Goal: Task Accomplishment & Management: Use online tool/utility

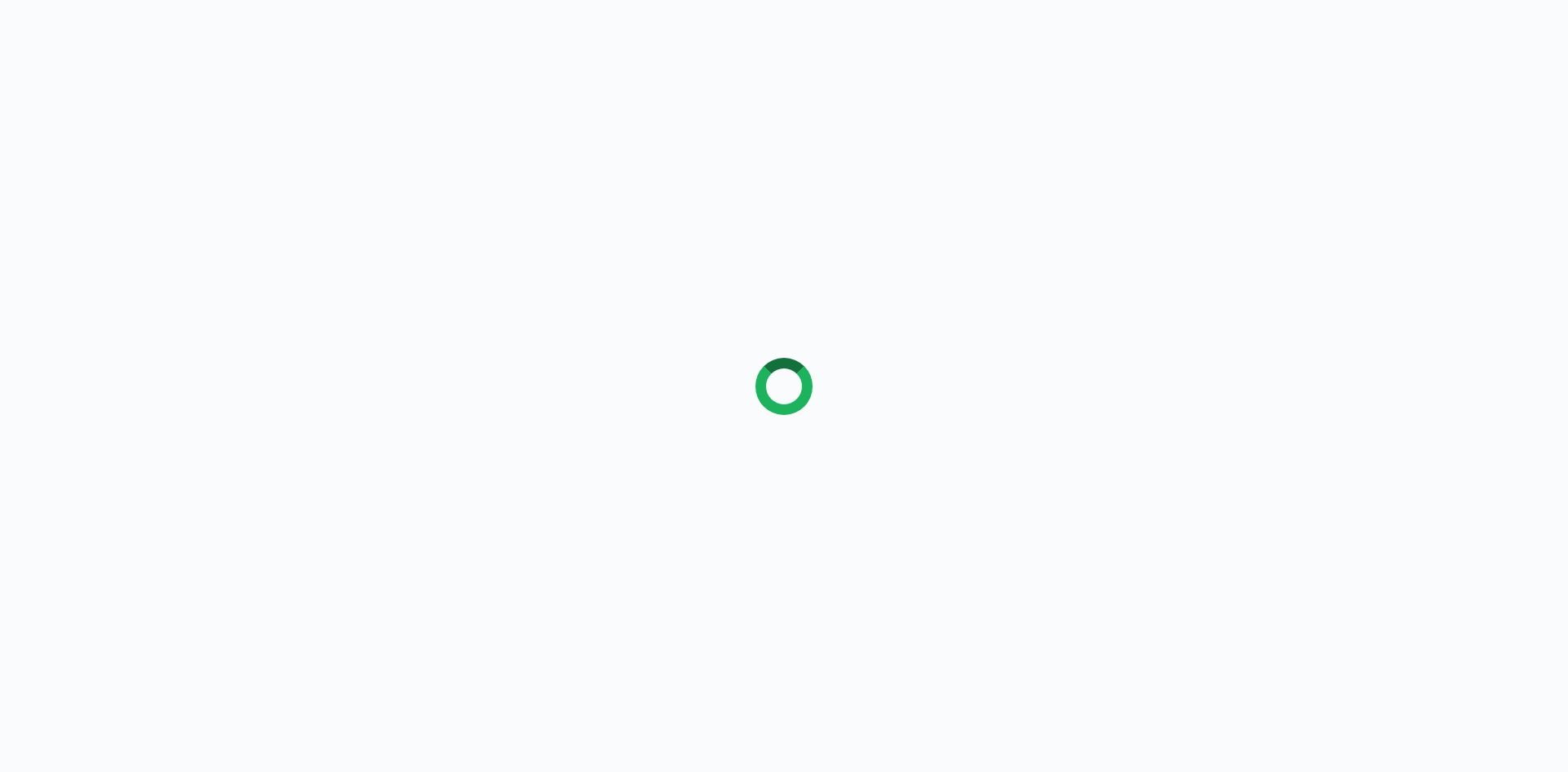
click at [195, 234] on div at bounding box center [784, 386] width 1568 height 772
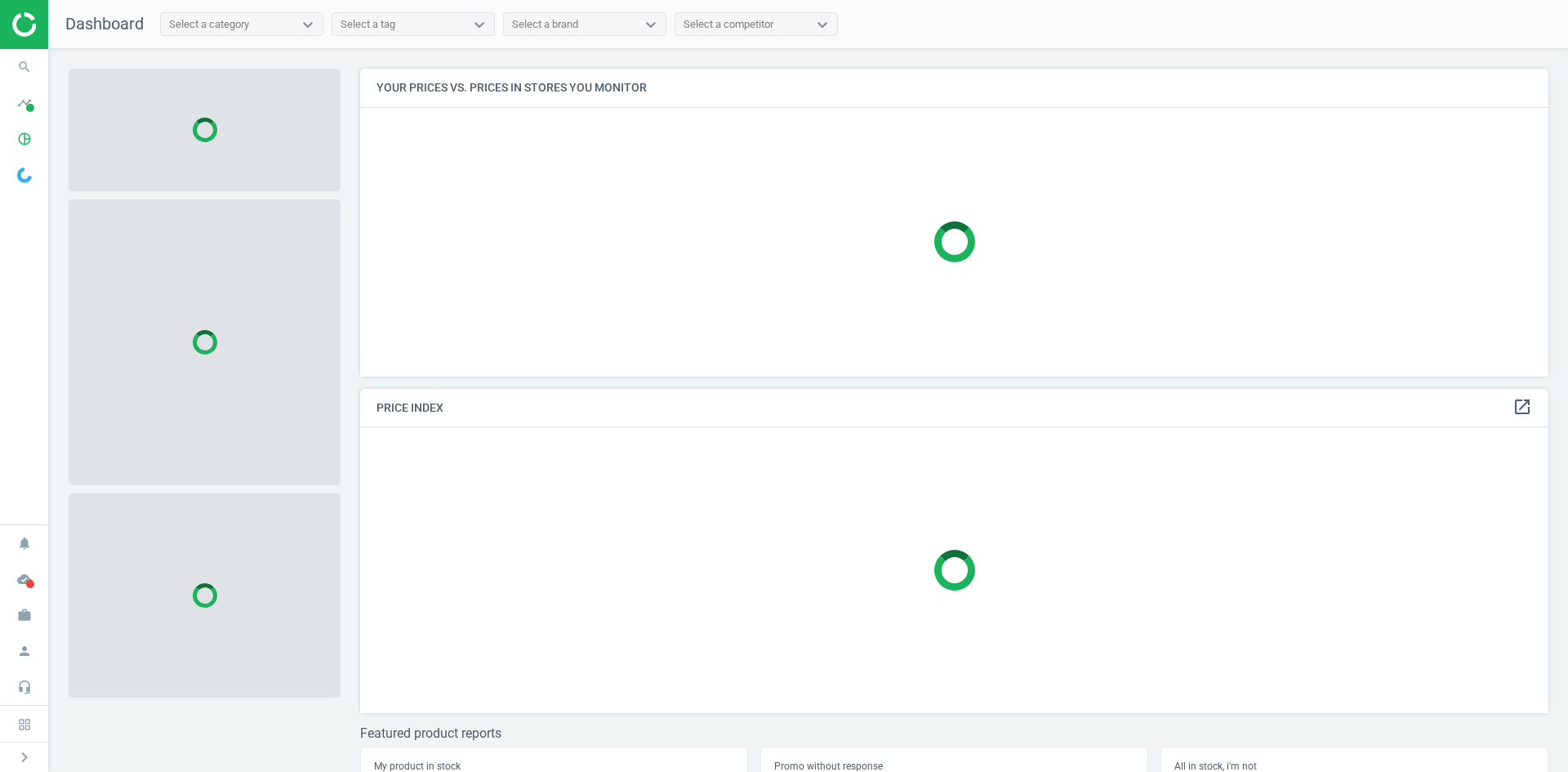
scroll to position [333, 1202]
click at [36, 64] on icon "search" at bounding box center [25, 67] width 31 height 31
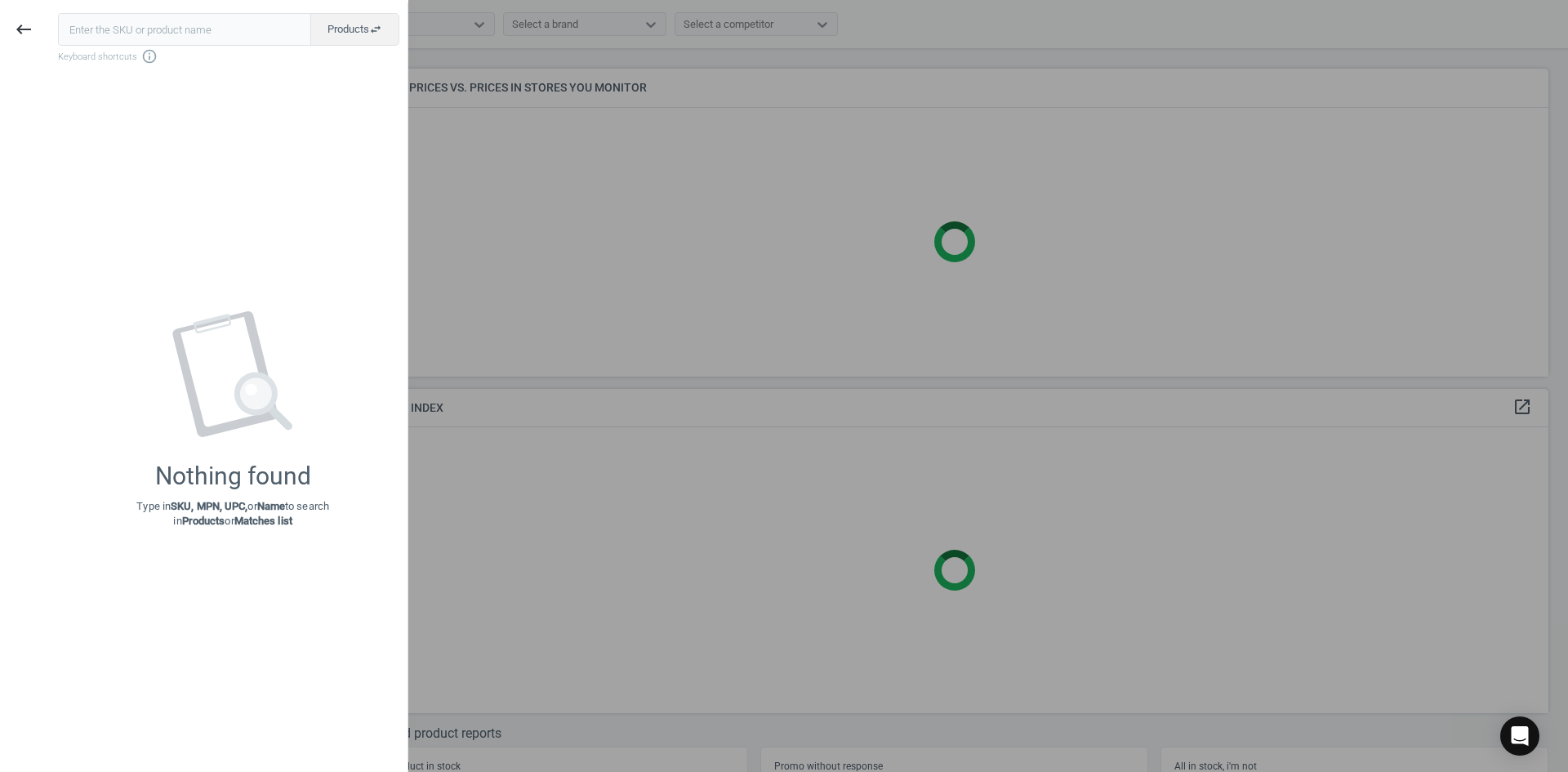
type input "20670567"
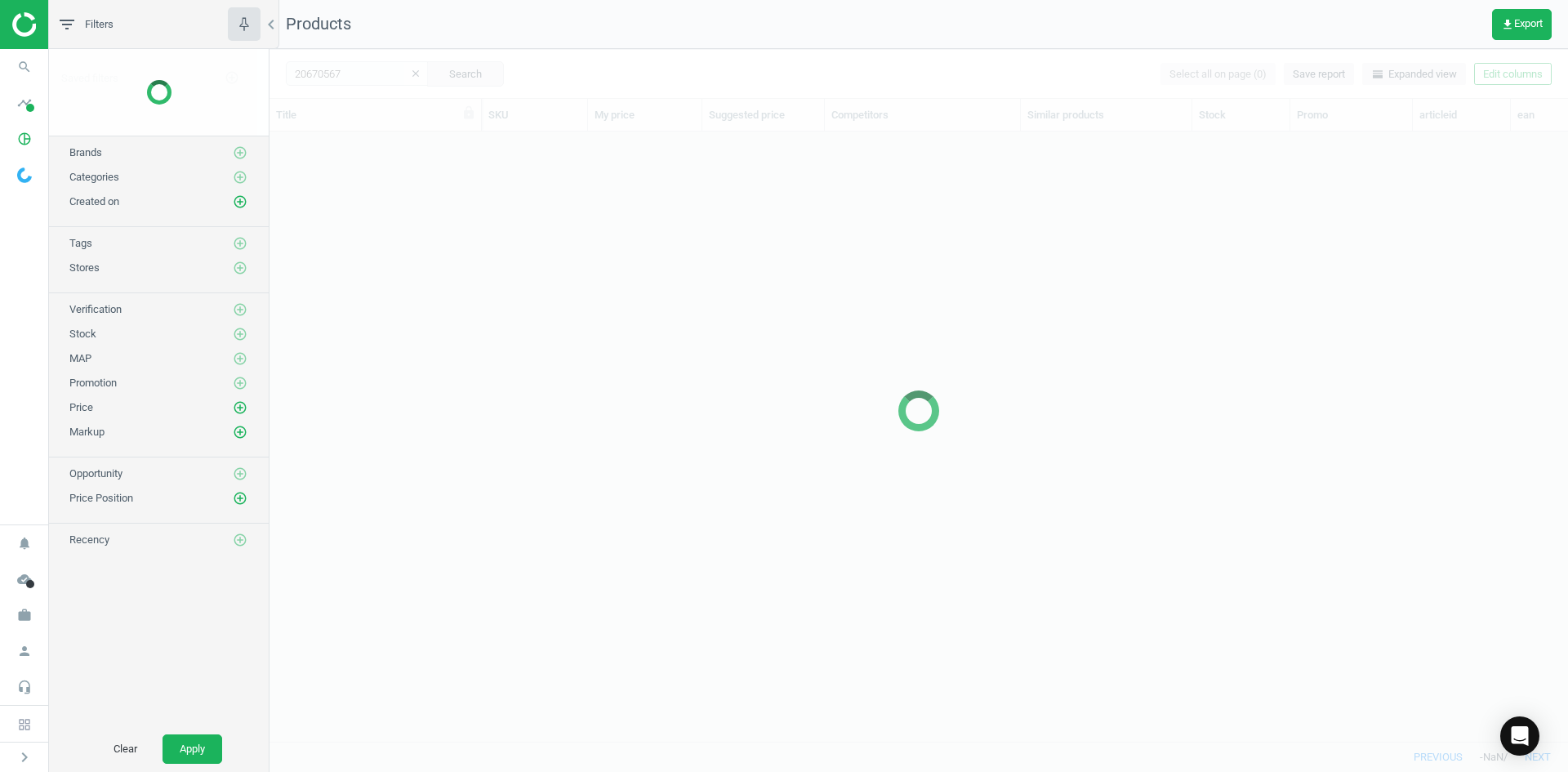
scroll to position [585, 1286]
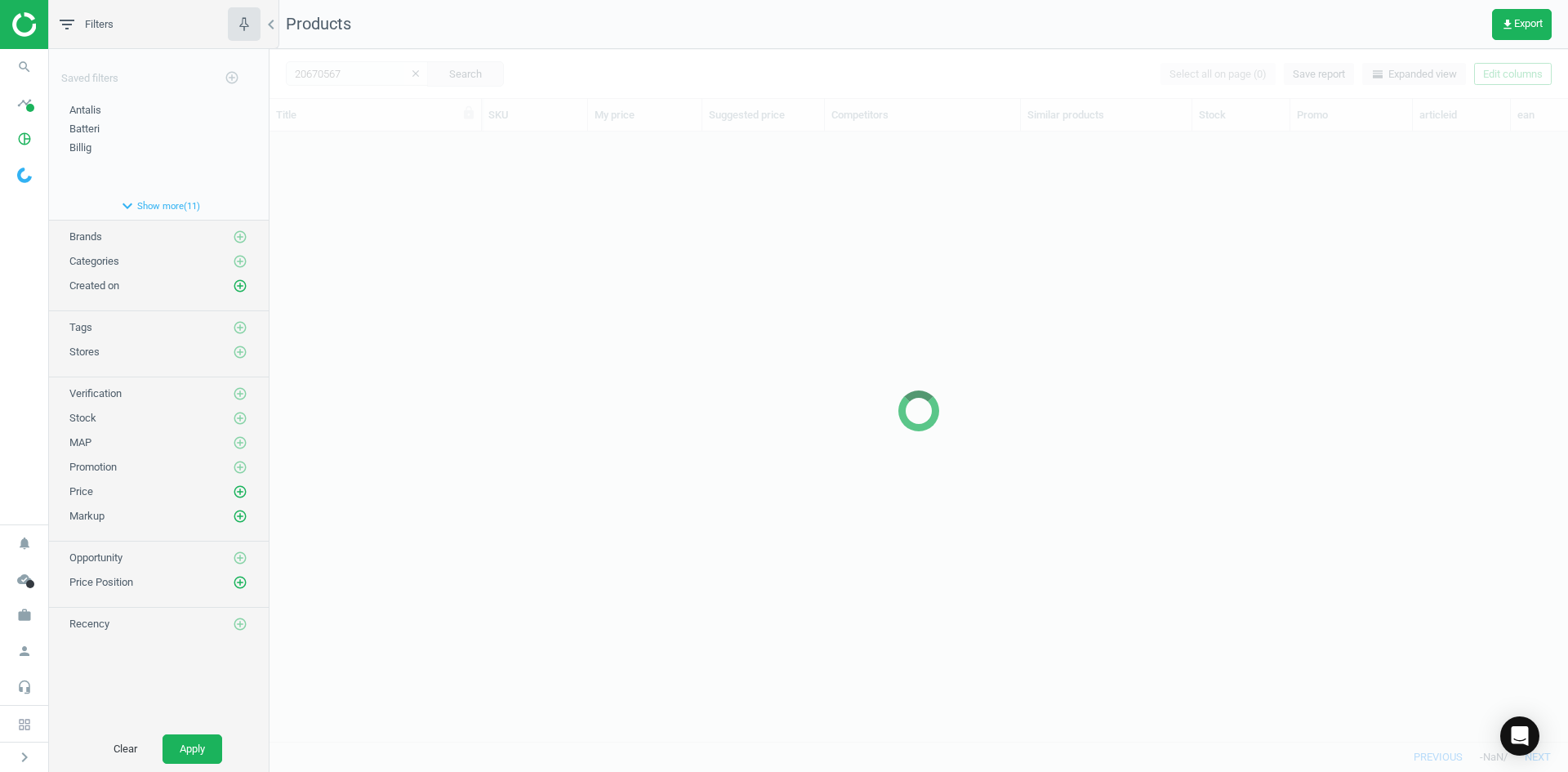
click at [433, 205] on div at bounding box center [918, 410] width 1299 height 723
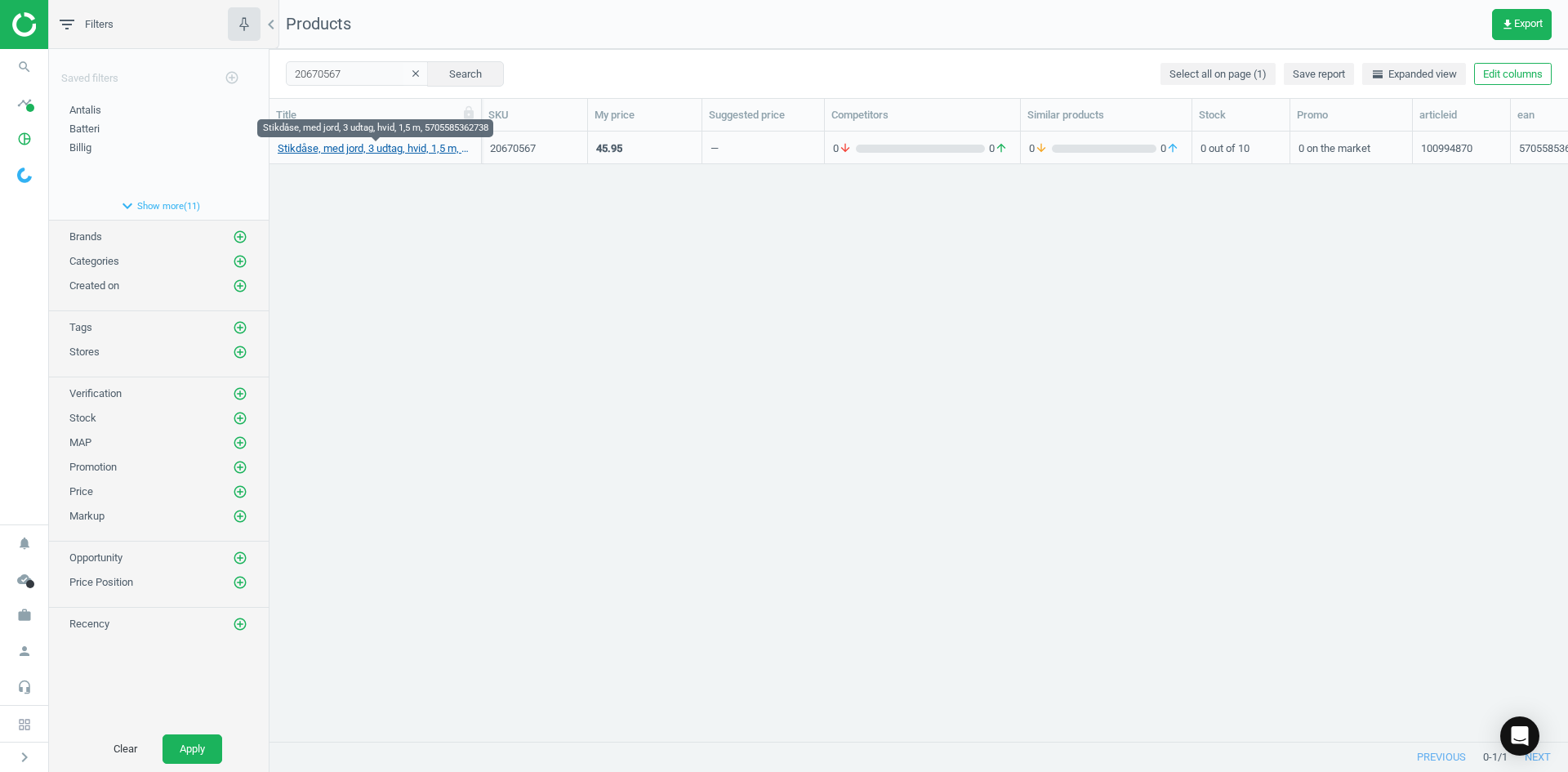
click at [375, 149] on link "Stikdåse, med jord, 3 udtag, hvid, 1,5 m, 5705585362738" at bounding box center [375, 148] width 195 height 15
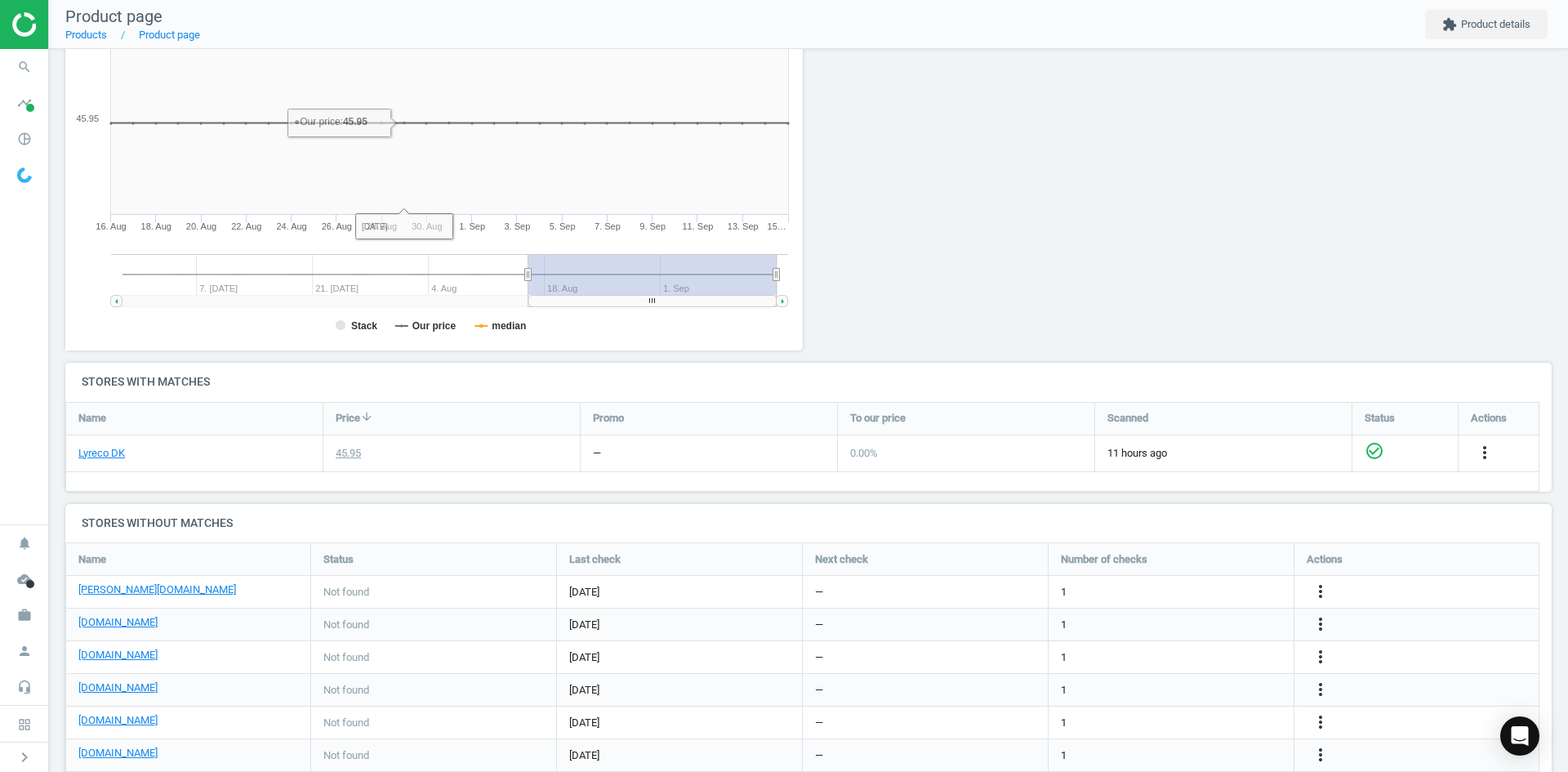
scroll to position [408, 0]
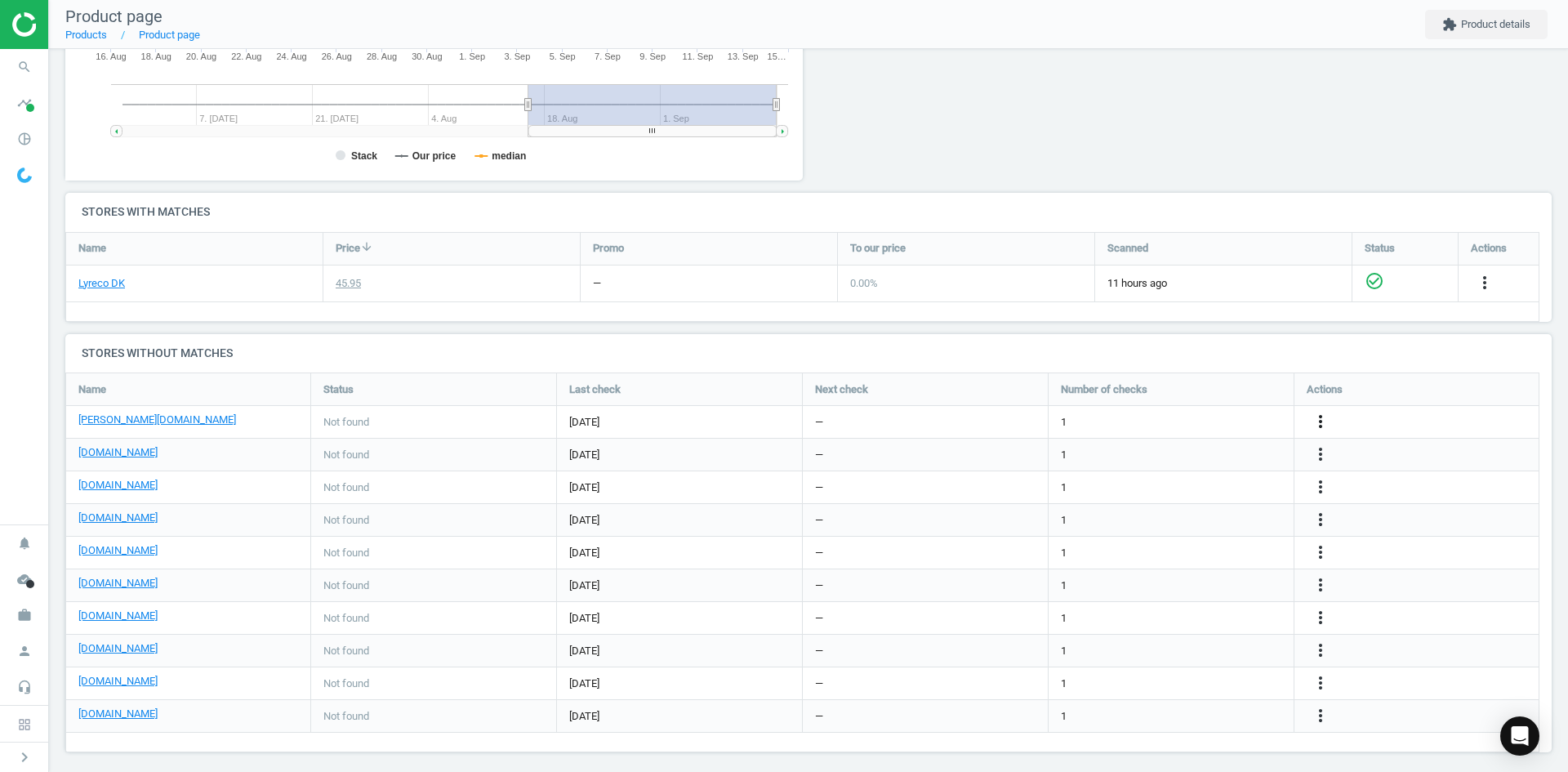
click at [1317, 420] on icon "more_vert" at bounding box center [1321, 422] width 20 height 20
click at [1113, 421] on link "Edit URL/product option" at bounding box center [1193, 422] width 224 height 25
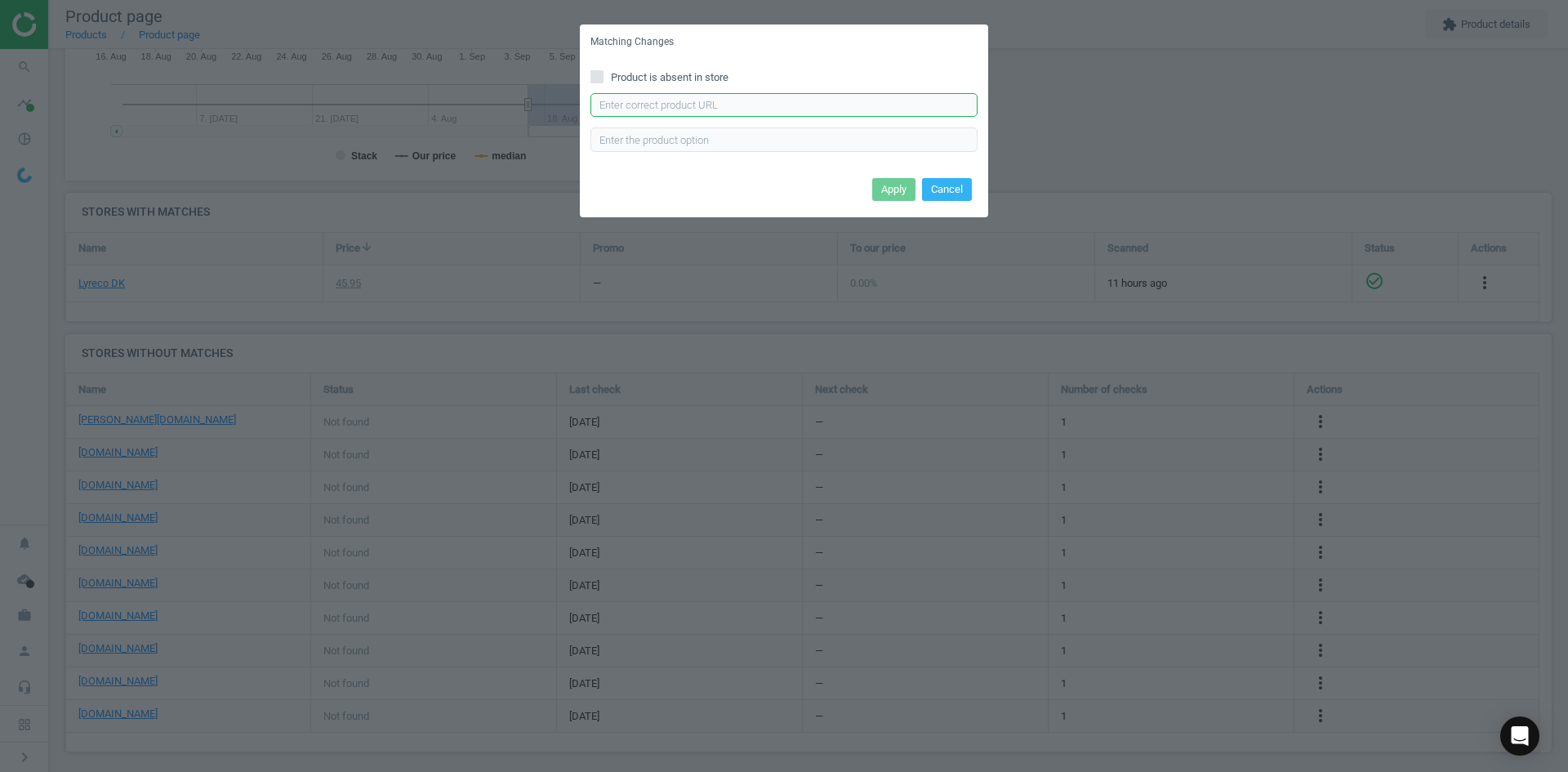
click at [683, 108] on input "text" at bounding box center [784, 105] width 387 height 25
paste input "[URL][DOMAIN_NAME][PERSON_NAME]"
type input "[URL][DOMAIN_NAME][PERSON_NAME]"
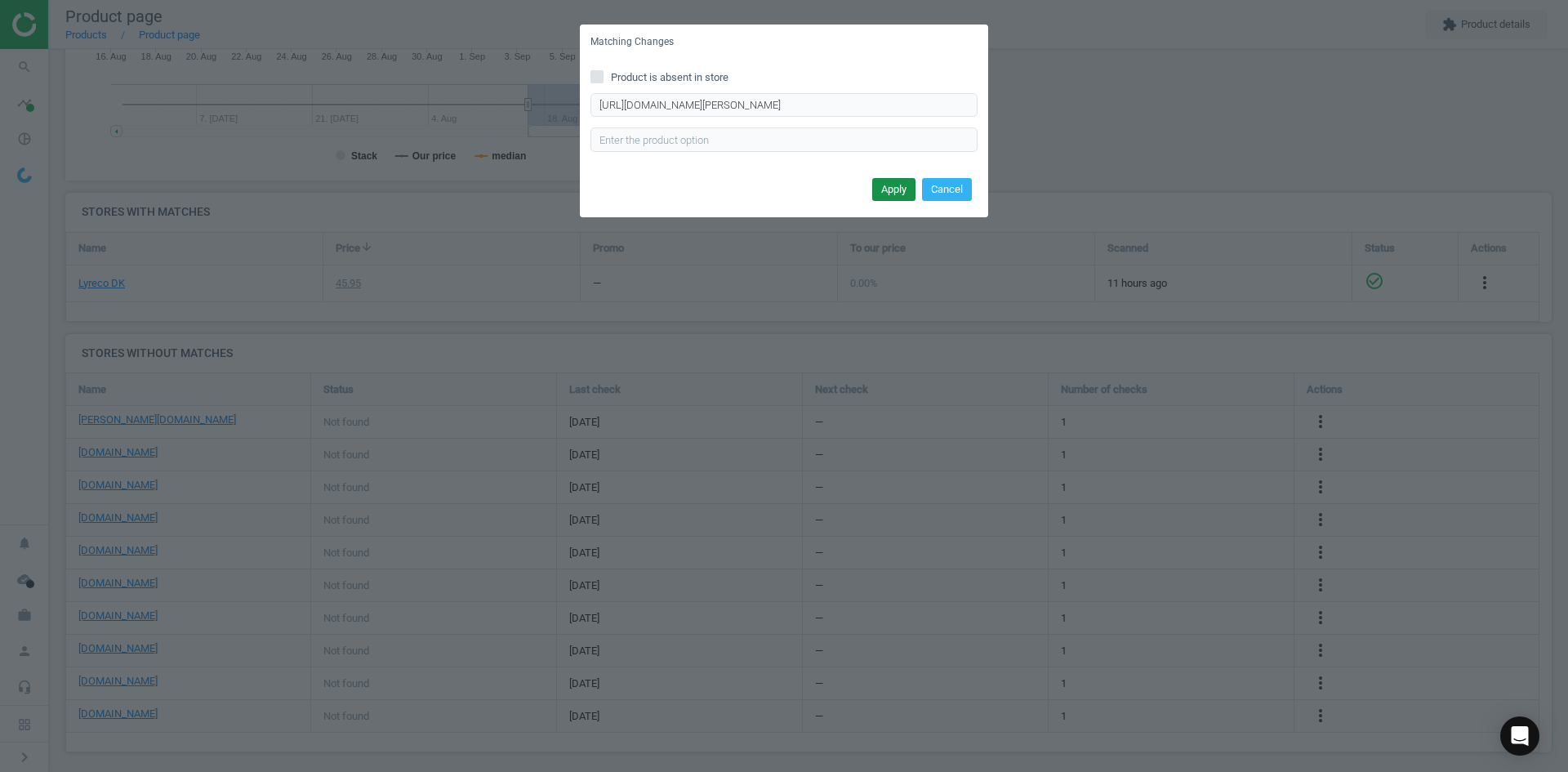
click at [898, 196] on button "Apply" at bounding box center [894, 189] width 44 height 23
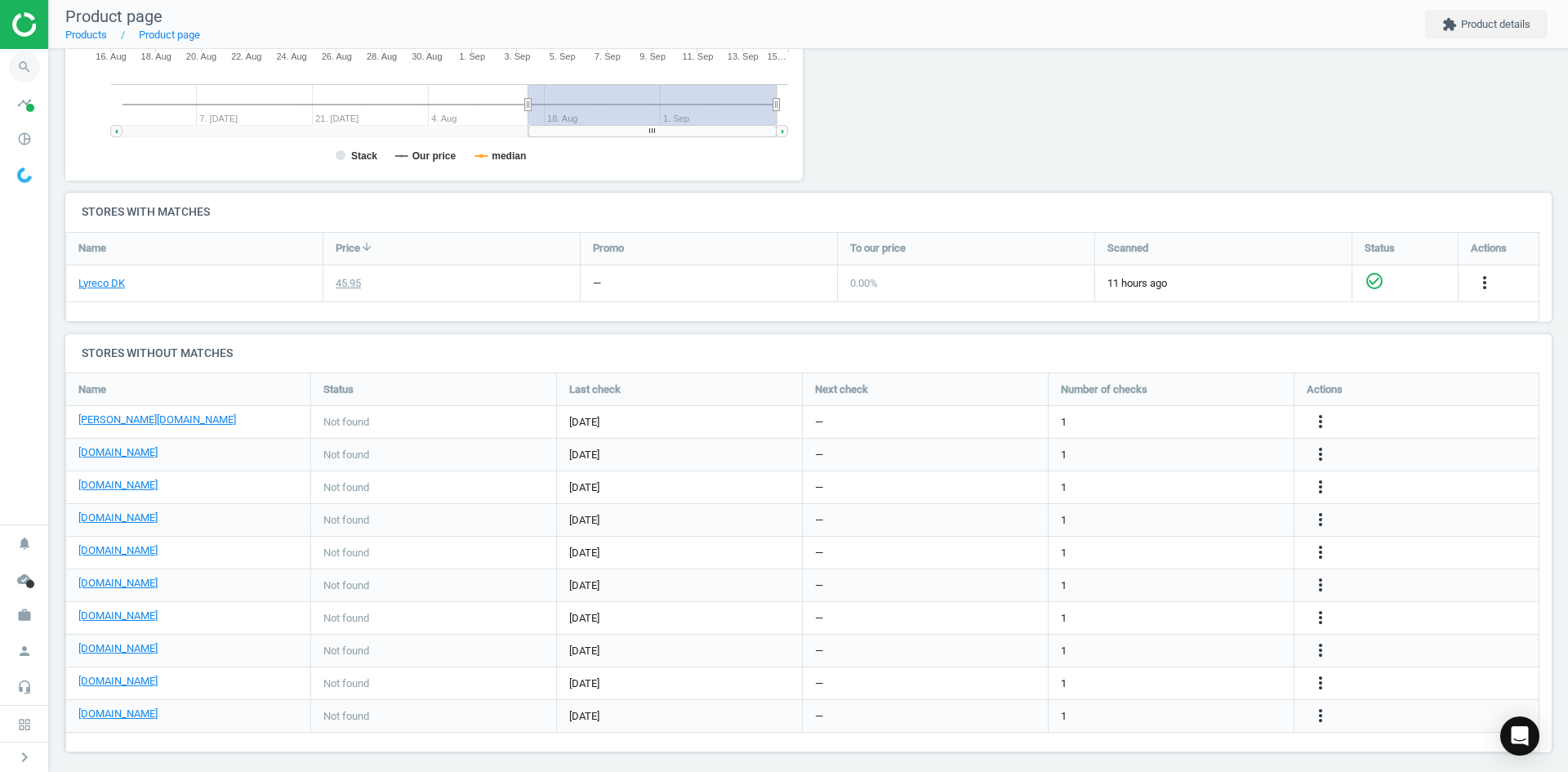
click at [17, 73] on icon "search" at bounding box center [25, 67] width 31 height 31
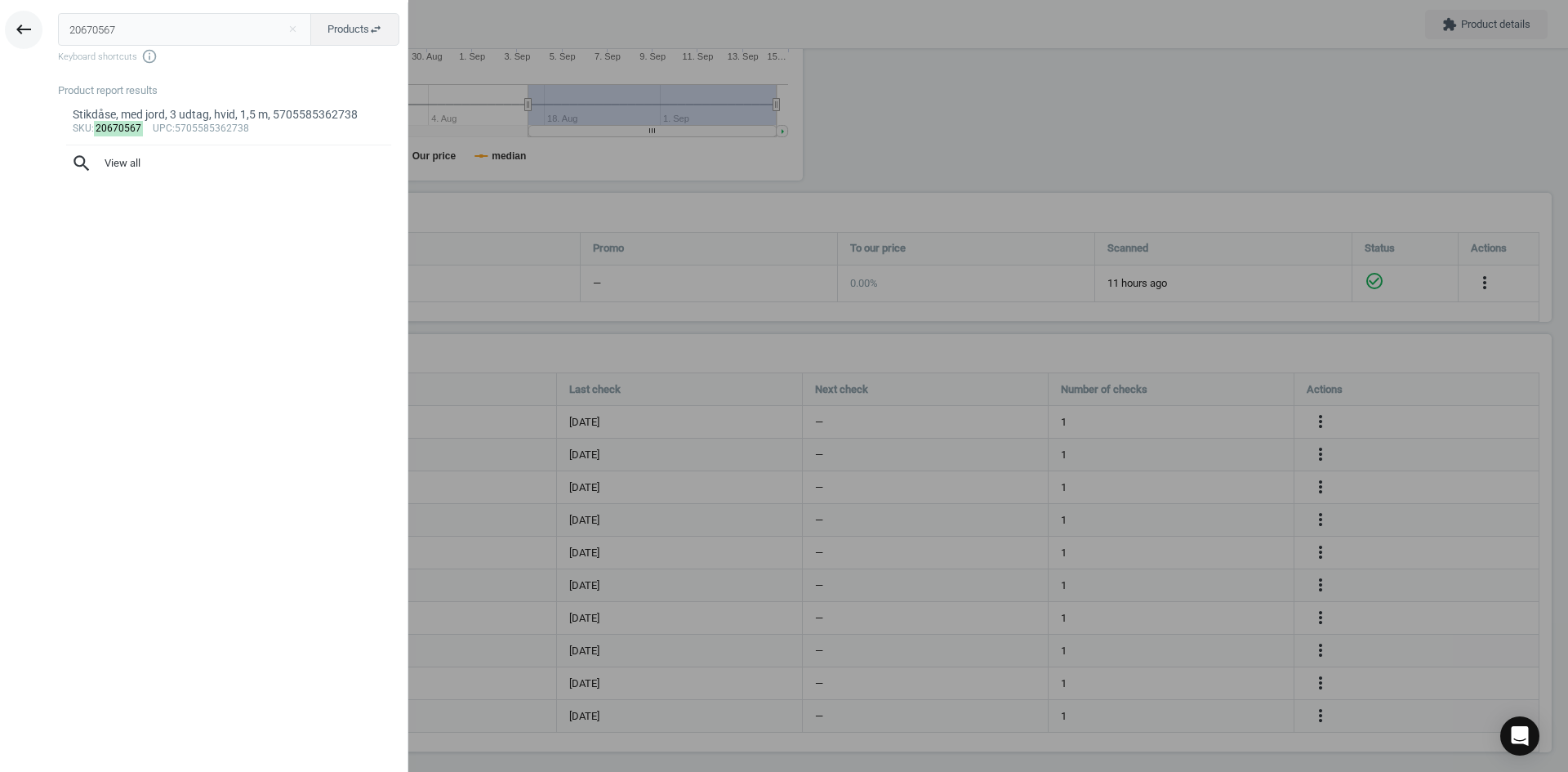
drag, startPoint x: 205, startPoint y: 34, endPoint x: 25, endPoint y: 39, distance: 180.1
click at [35, 30] on div "keyboard_backspace 20670567 close Products swap_horiz Keyboard shortcuts info_o…" at bounding box center [204, 388] width 408 height 772
type input "20670578"
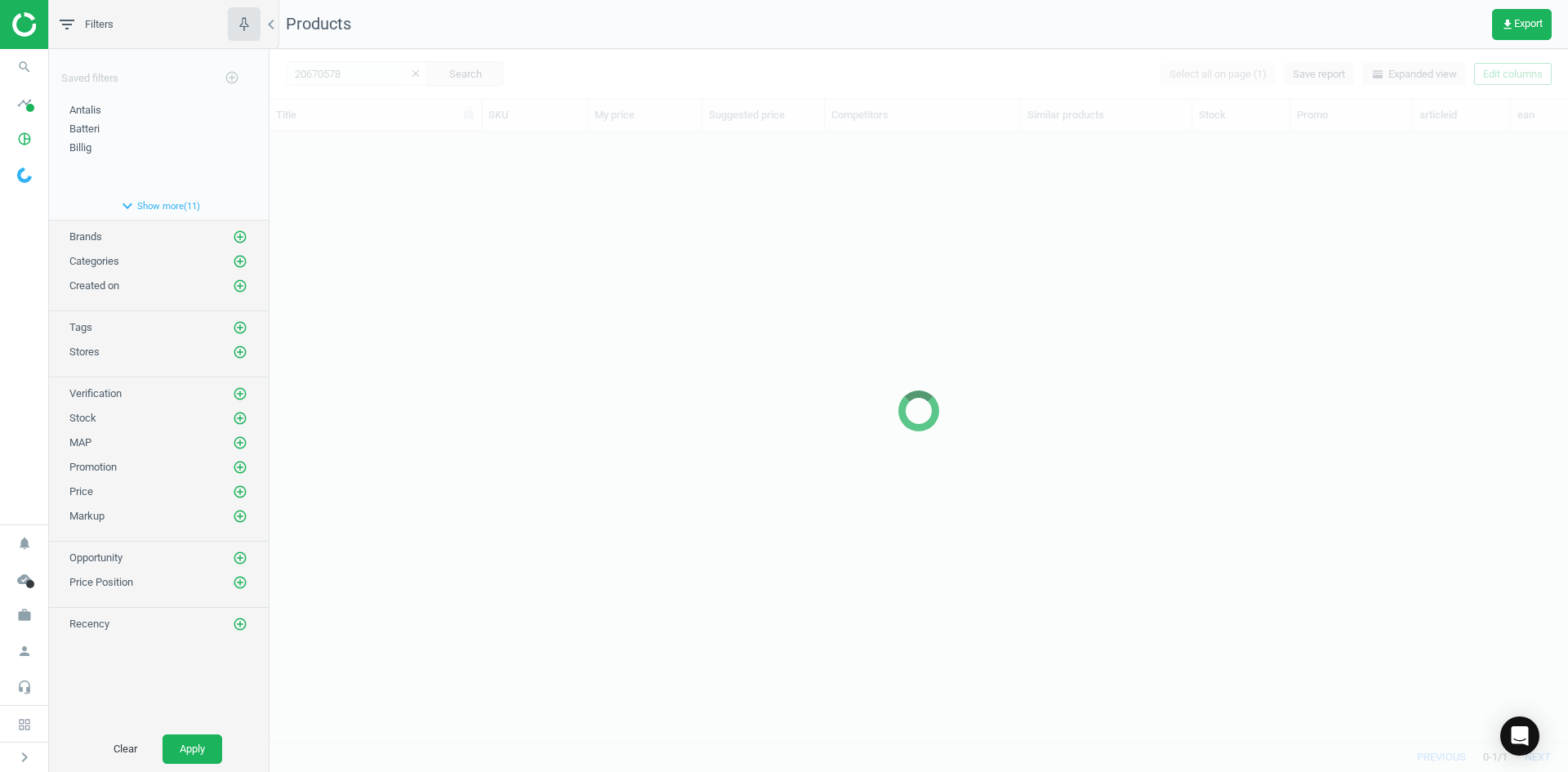
scroll to position [585, 1286]
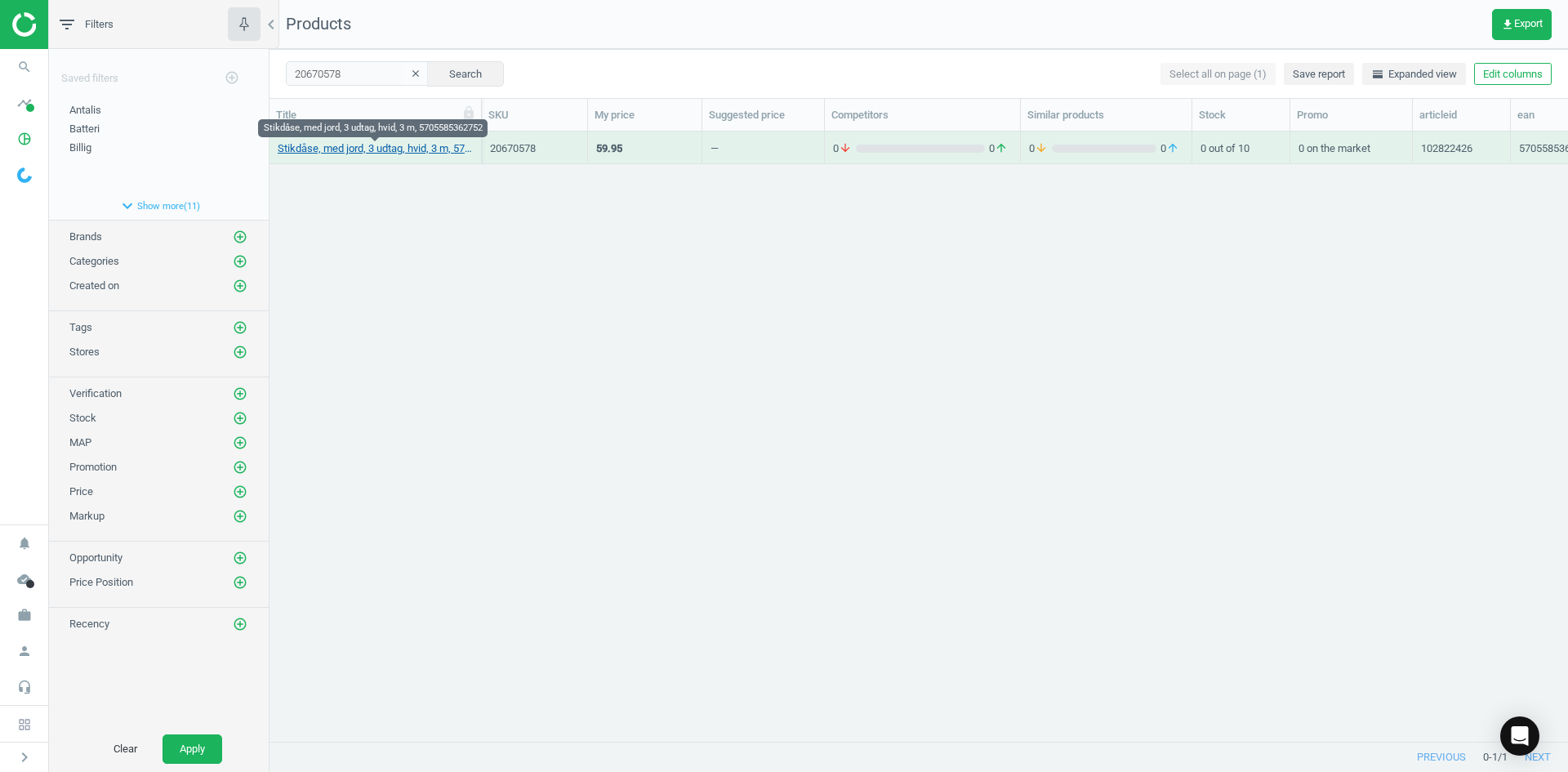
click at [396, 144] on link "Stikdåse, med jord, 3 udtag, hvid, 3 m, 5705585362752" at bounding box center [375, 148] width 195 height 15
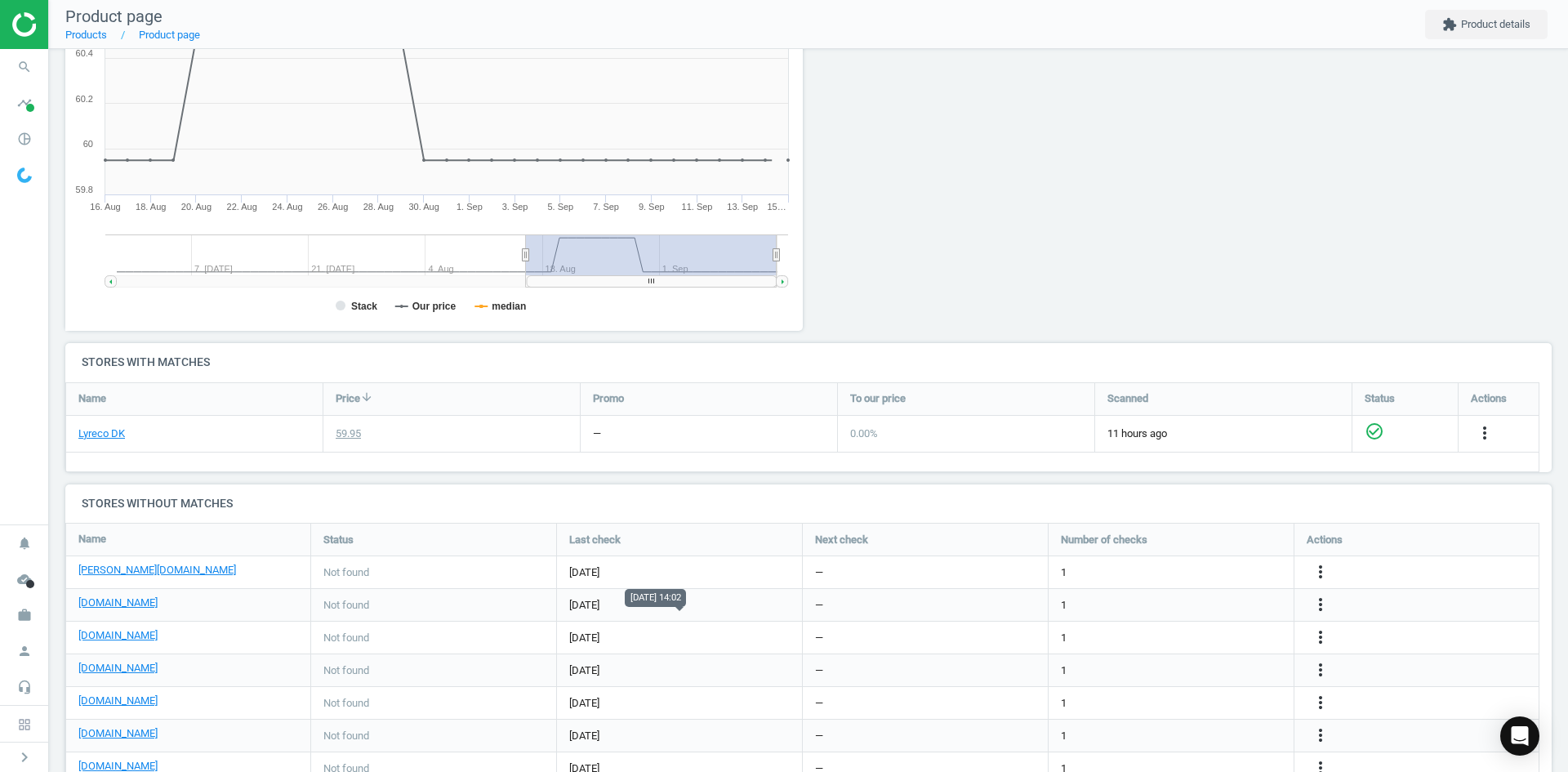
scroll to position [408, 0]
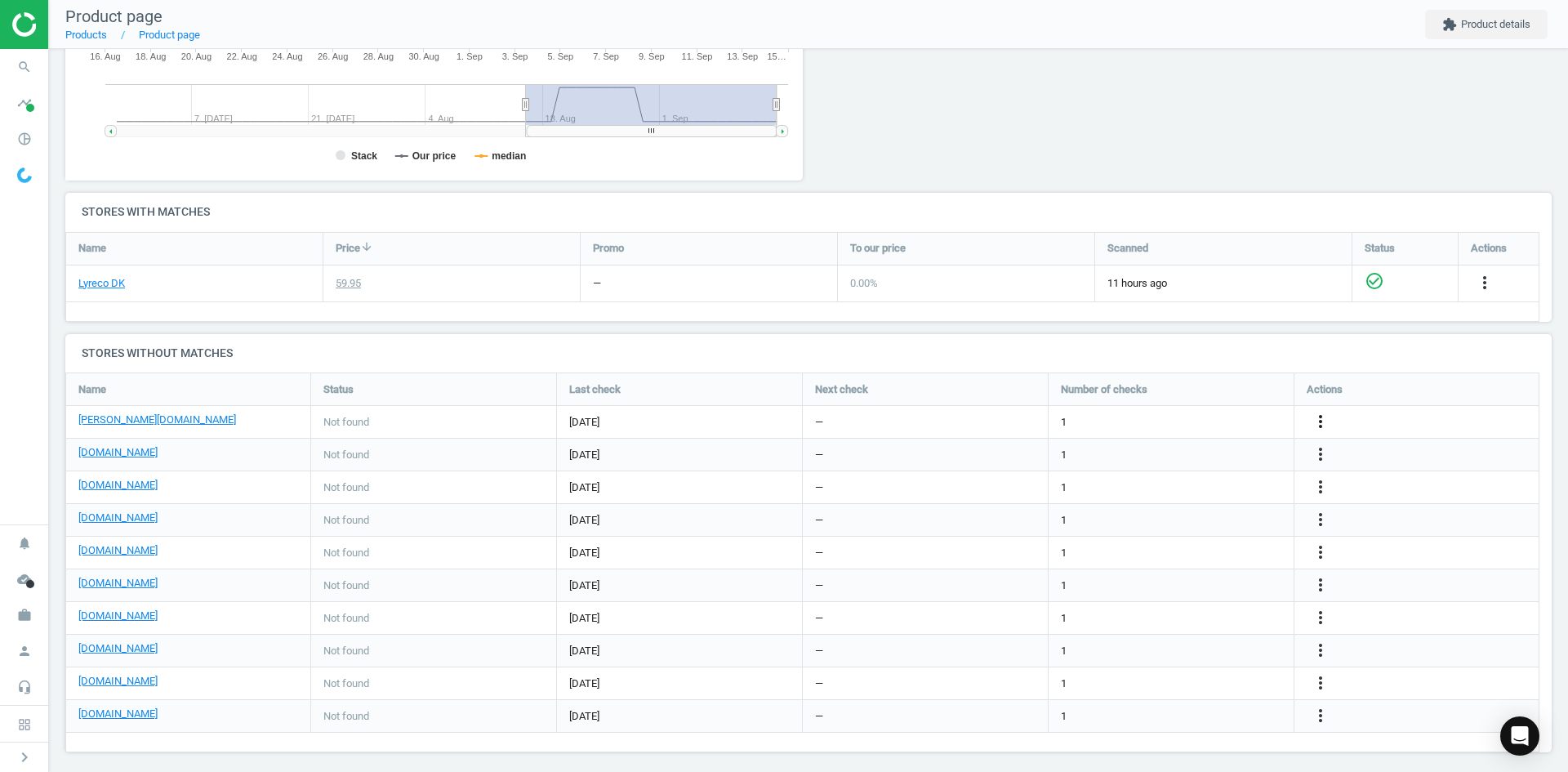
click at [1322, 418] on icon "more_vert" at bounding box center [1321, 422] width 20 height 20
click at [1168, 424] on link "Edit URL/product option" at bounding box center [1193, 422] width 224 height 25
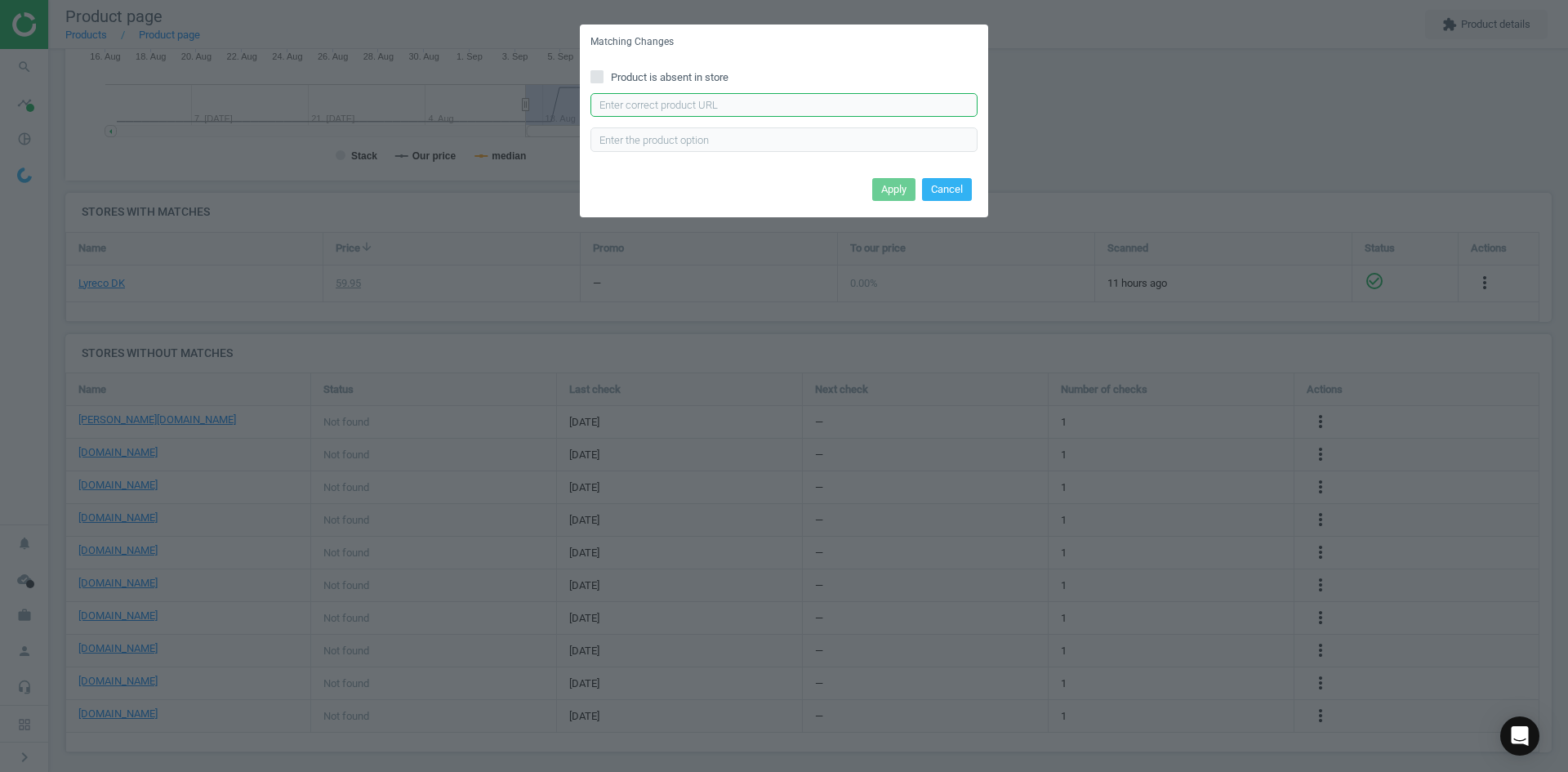
click at [800, 108] on input "text" at bounding box center [784, 105] width 387 height 25
paste input "[URL][DOMAIN_NAME][PERSON_NAME]"
type input "[URL][DOMAIN_NAME][PERSON_NAME]"
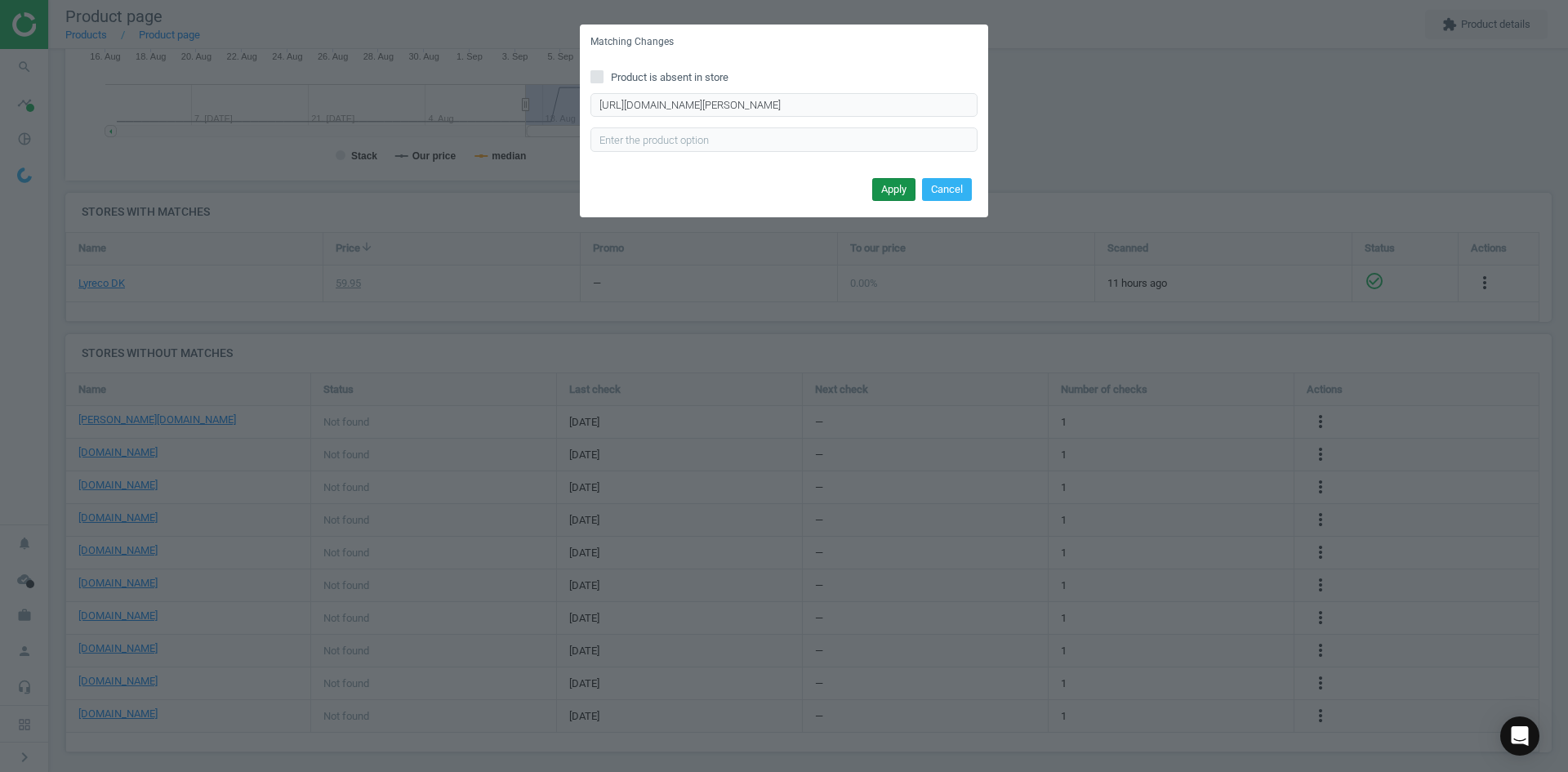
click at [884, 187] on button "Apply" at bounding box center [894, 189] width 44 height 23
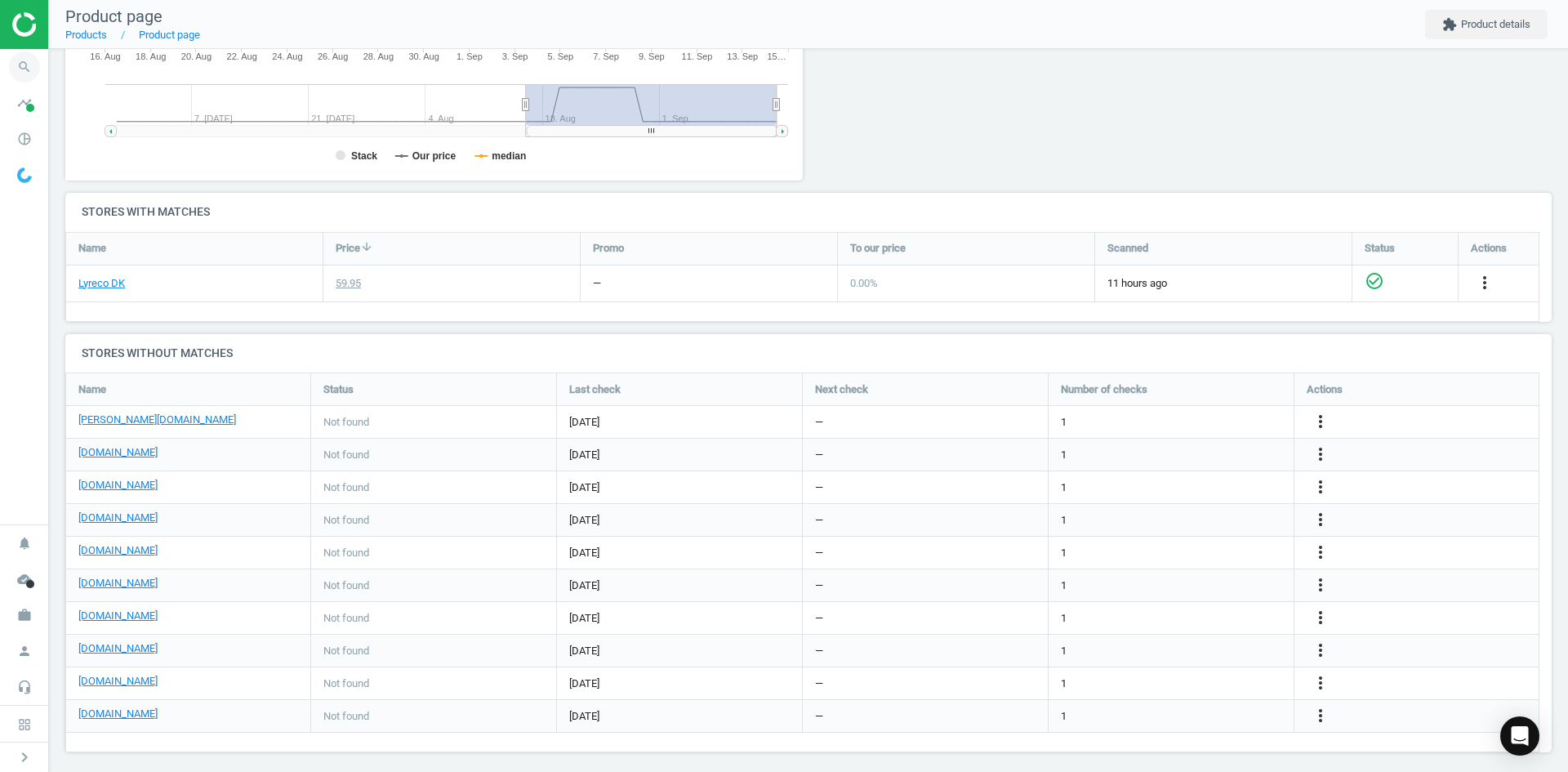
click at [27, 55] on icon "search" at bounding box center [25, 67] width 31 height 31
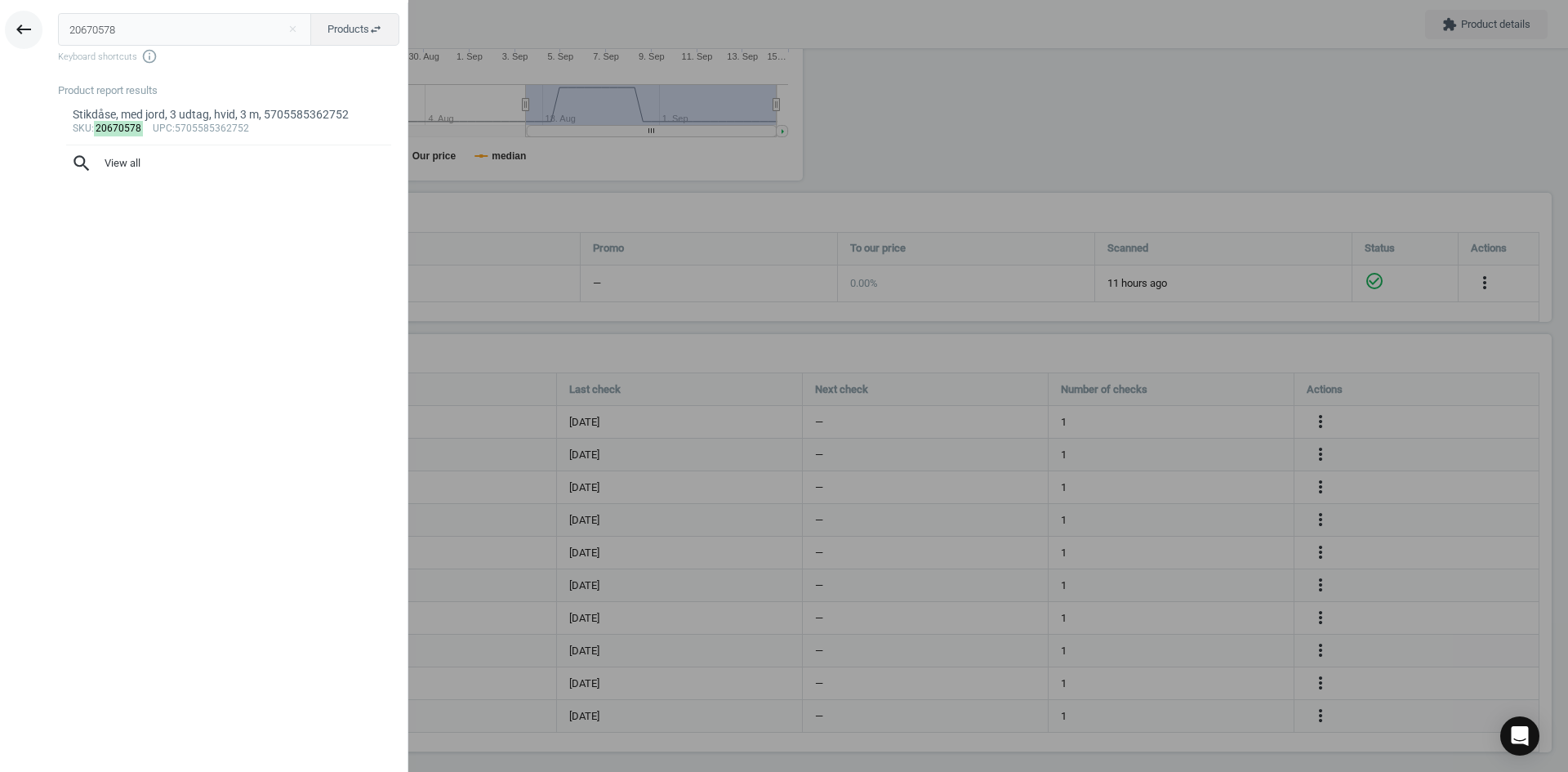
drag, startPoint x: 121, startPoint y: 29, endPoint x: 7, endPoint y: 25, distance: 114.1
click at [8, 25] on div "keyboard_backspace 20670578 close Products swap_horiz Keyboard shortcuts info_o…" at bounding box center [204, 388] width 408 height 772
type input "20670567"
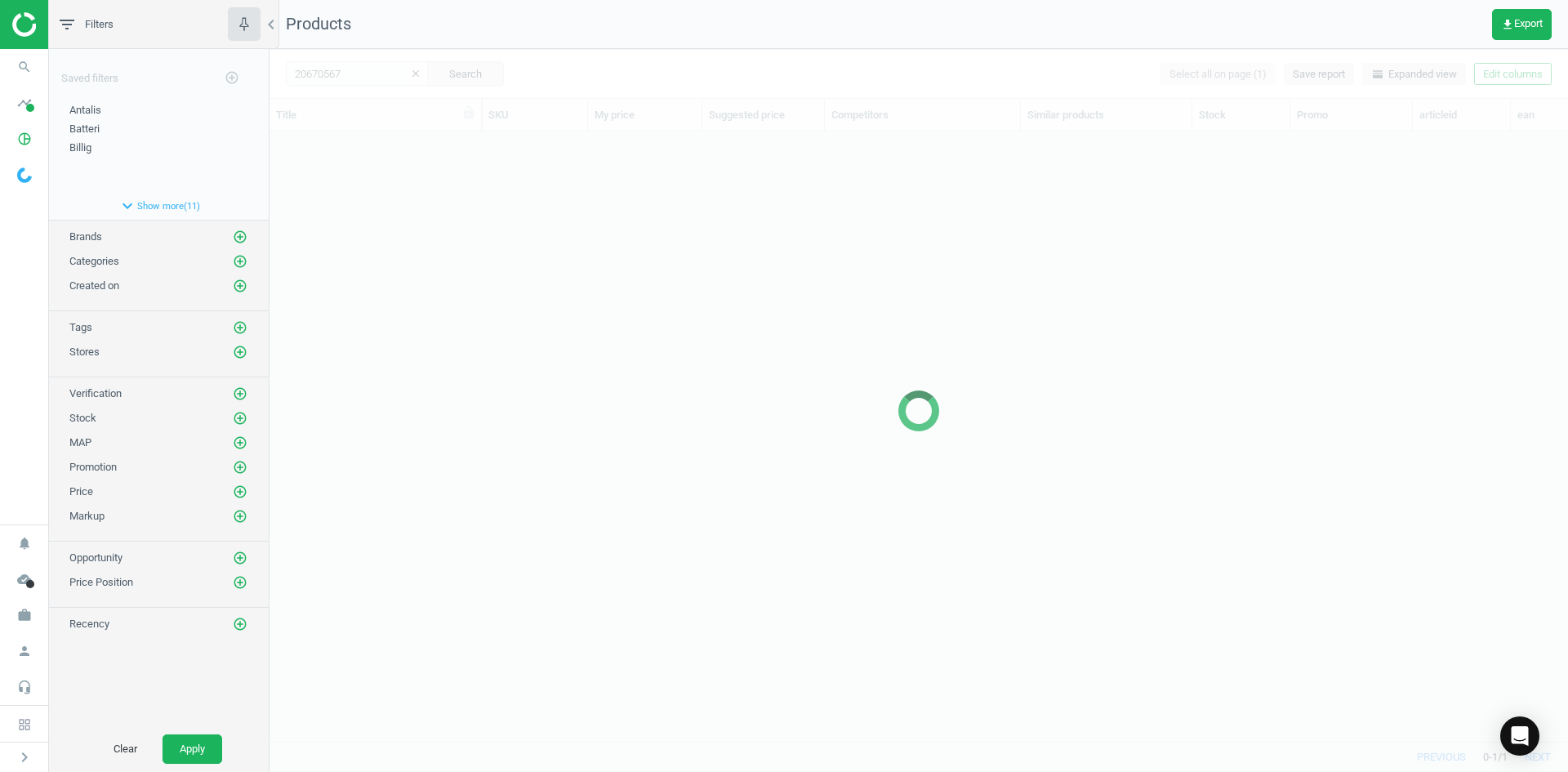
scroll to position [585, 1286]
click at [398, 259] on div at bounding box center [918, 410] width 1299 height 723
drag, startPoint x: 402, startPoint y: 187, endPoint x: 624, endPoint y: 234, distance: 226.9
click at [403, 187] on div at bounding box center [918, 410] width 1299 height 723
click at [454, 196] on div at bounding box center [918, 410] width 1299 height 723
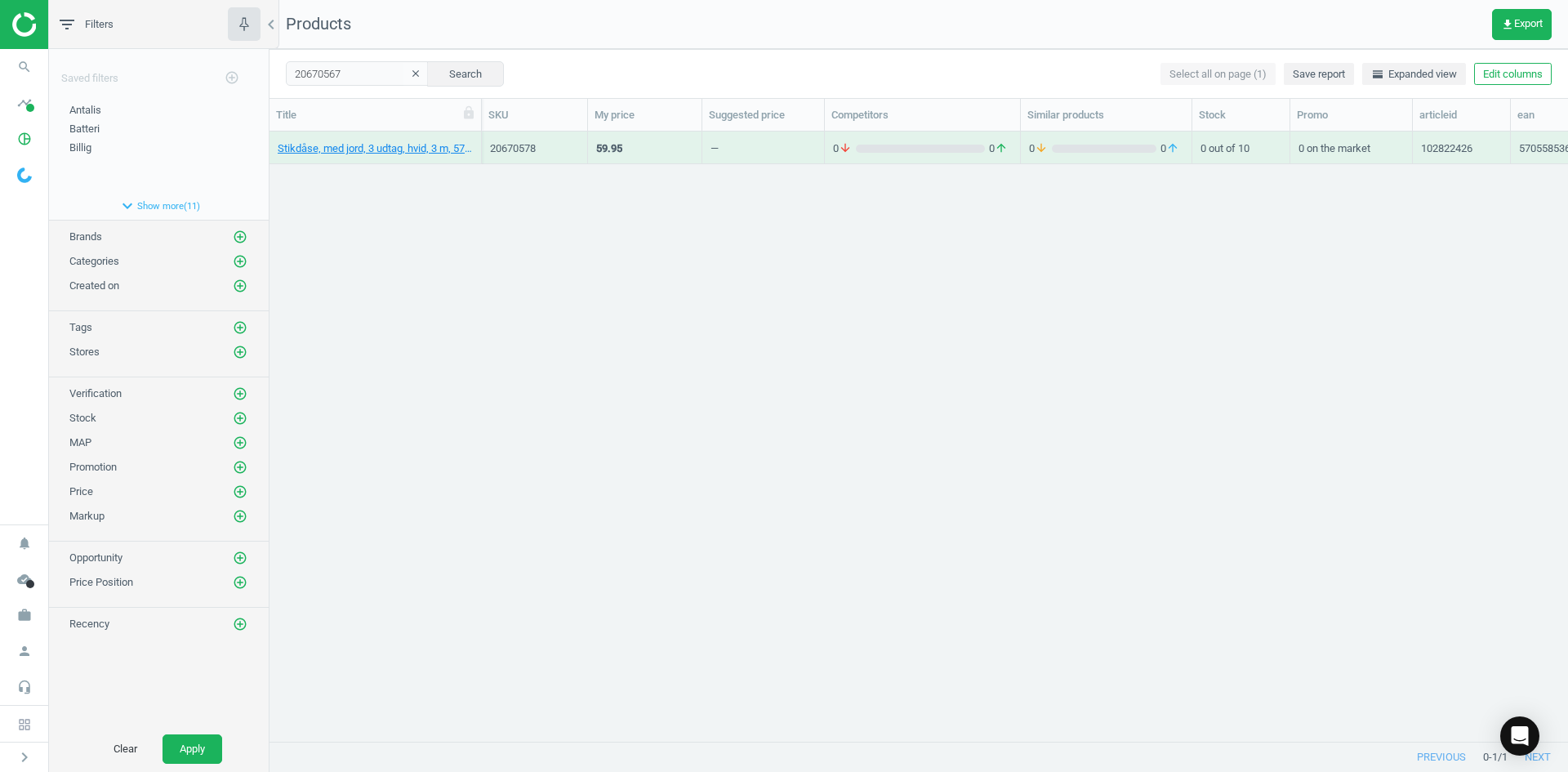
click at [444, 195] on div "Stikdåse, med jord, 3 udtag, hvid, 3 m, 5705585362752 20670578 59.95 — 0 arrow_…" at bounding box center [918, 430] width 1299 height 597
click at [413, 156] on div "Stikdåse, med jord, 3 udtag, hvid, 1,5 m, 5705585362738" at bounding box center [375, 151] width 195 height 20
click at [410, 149] on link "Stikdåse, med jord, 3 udtag, hvid, 1,5 m, 5705585362738" at bounding box center [375, 148] width 195 height 15
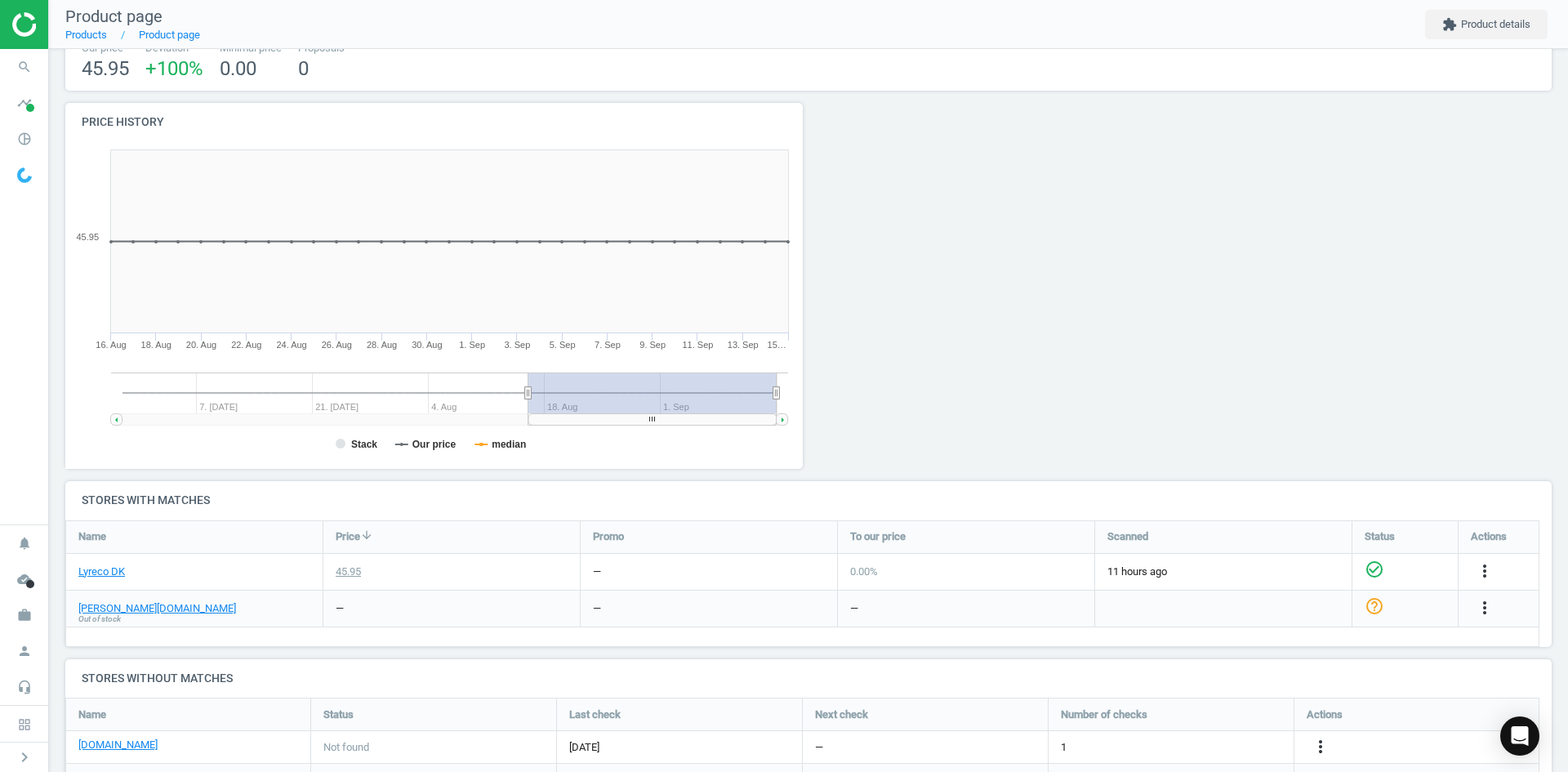
scroll to position [246, 0]
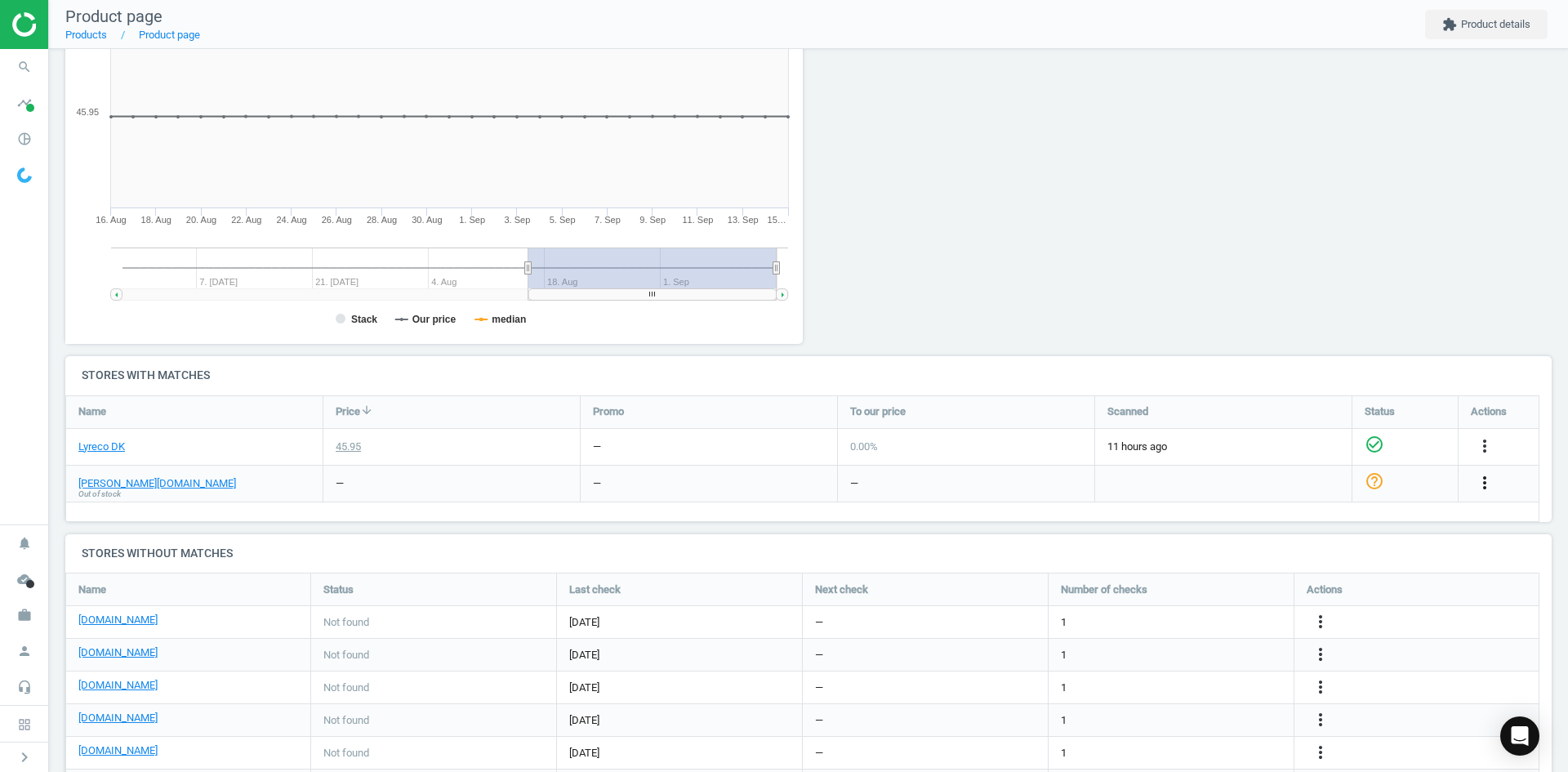
click at [1479, 478] on icon "more_vert" at bounding box center [1485, 483] width 20 height 20
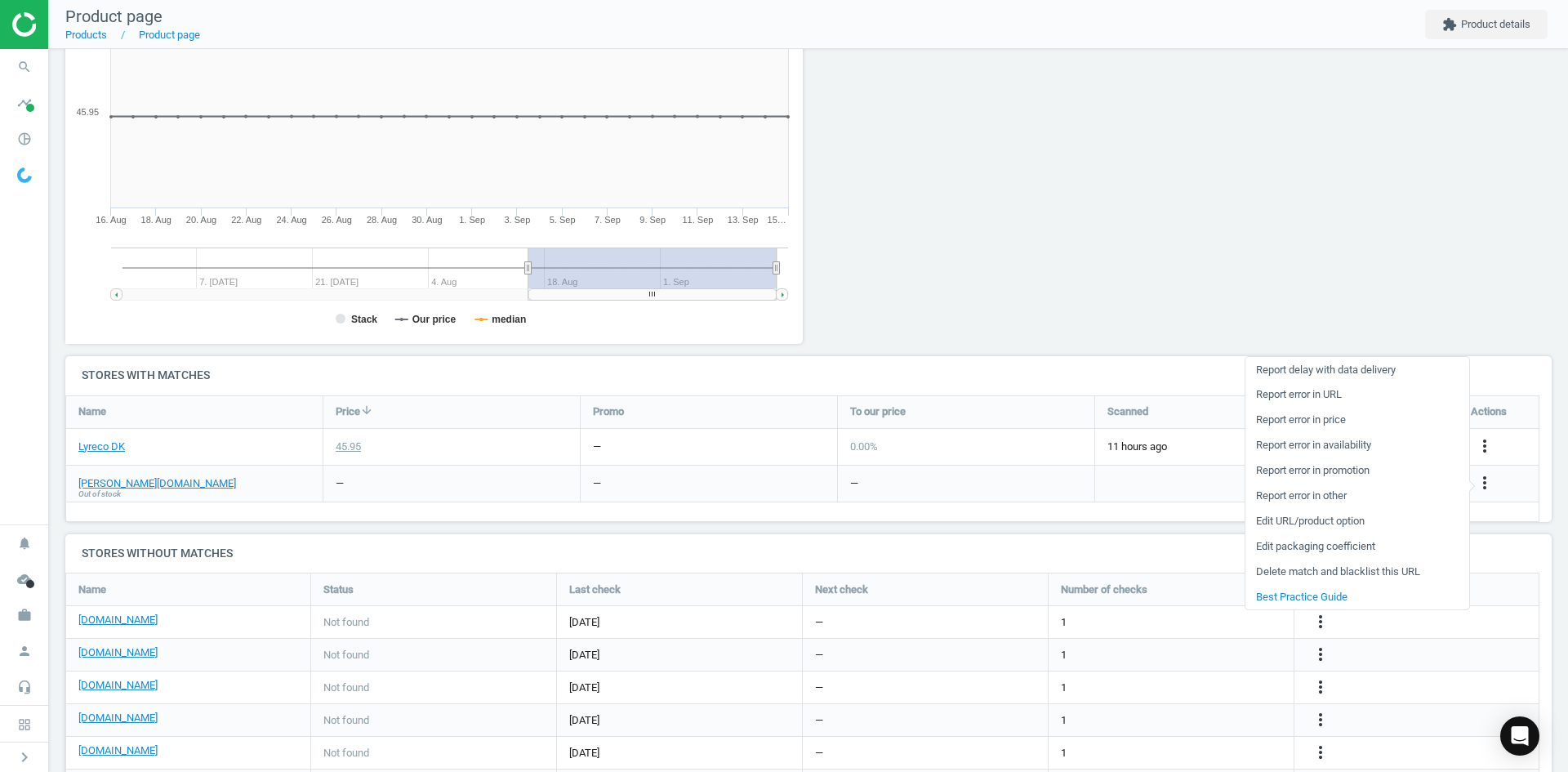
click at [1305, 519] on link "Edit URL/product option" at bounding box center [1357, 522] width 224 height 25
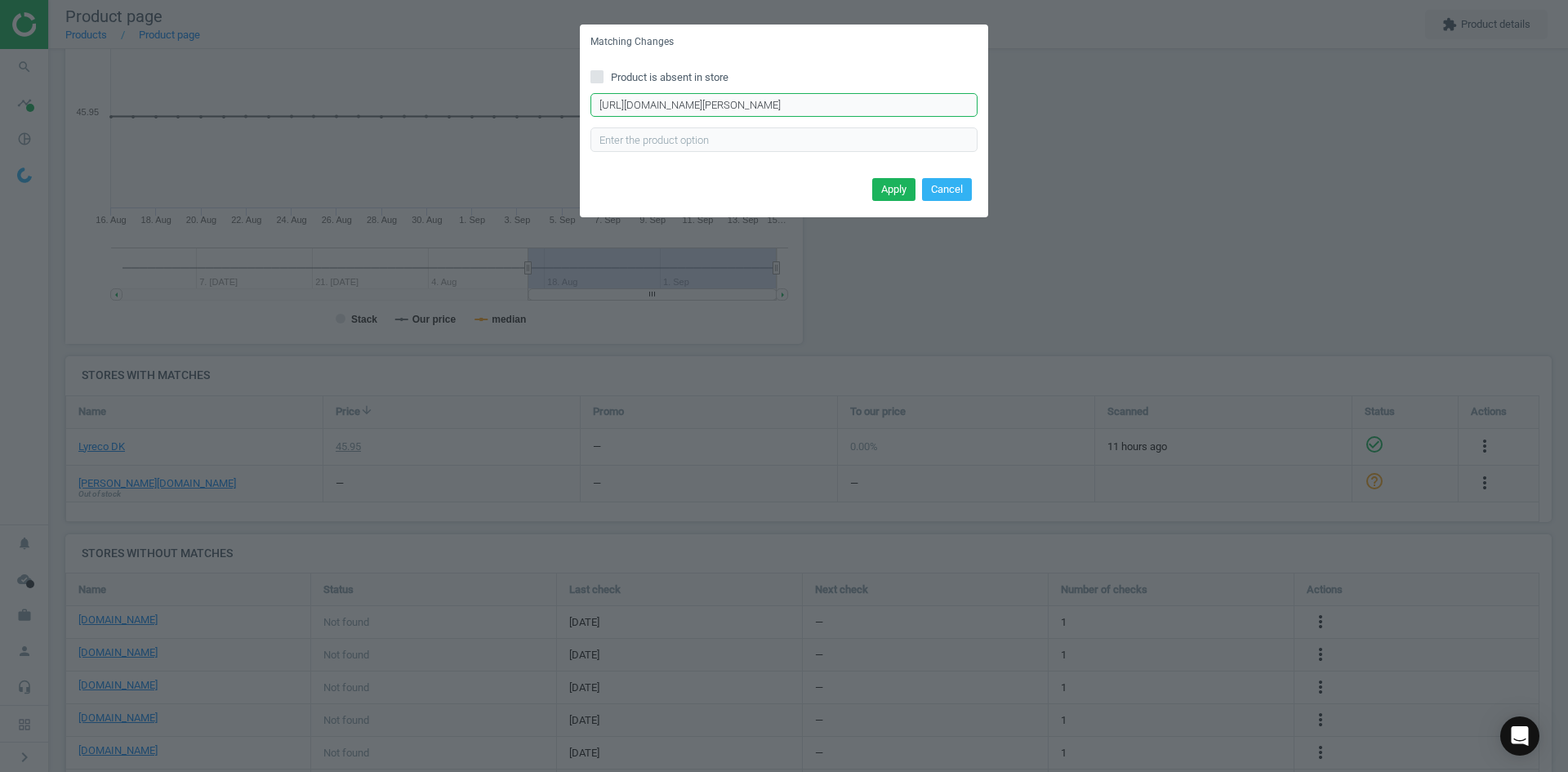
scroll to position [0, 228]
drag, startPoint x: 602, startPoint y: 105, endPoint x: 1059, endPoint y: 95, distance: 457.1
click at [1059, 95] on div "Matching Changes Product is absent in store [URL][DOMAIN_NAME][PERSON_NAME] Ent…" at bounding box center [784, 386] width 1568 height 772
paste input "[URL][DOMAIN_NAME][PERSON_NAME]"
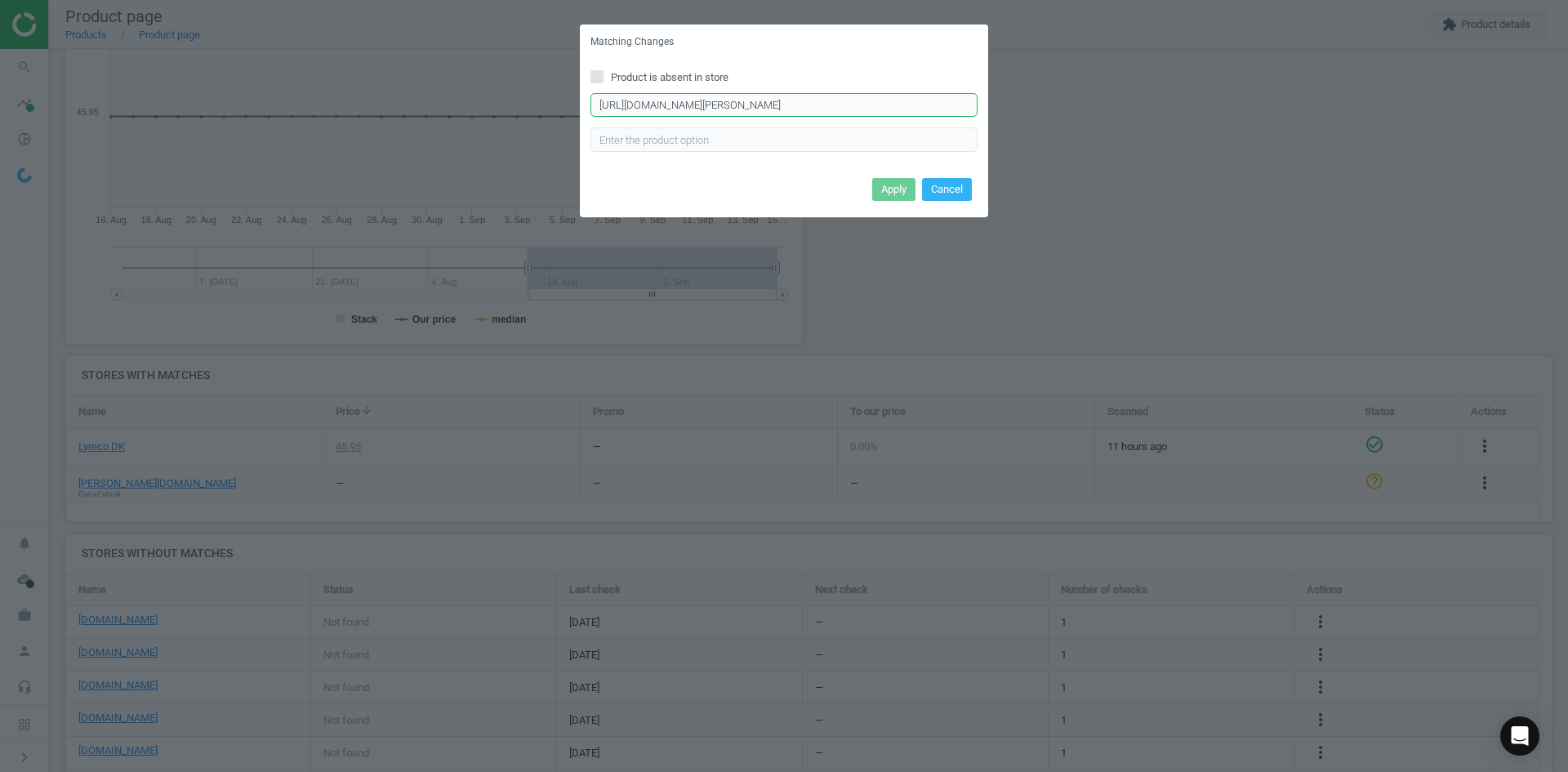
scroll to position [0, 190]
type input "[URL][DOMAIN_NAME][PERSON_NAME]"
click at [892, 194] on button "Apply" at bounding box center [894, 189] width 44 height 23
